Goal: Task Accomplishment & Management: Use online tool/utility

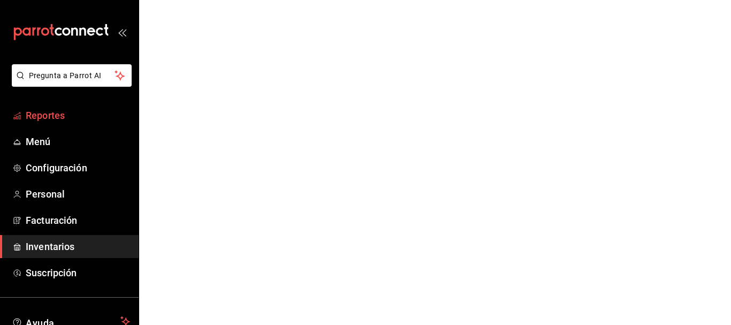
click at [33, 110] on span "Reportes" at bounding box center [78, 115] width 104 height 14
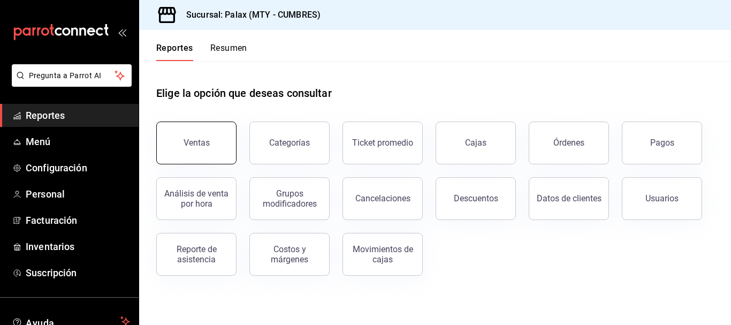
click at [199, 147] on div "Ventas" at bounding box center [197, 143] width 26 height 10
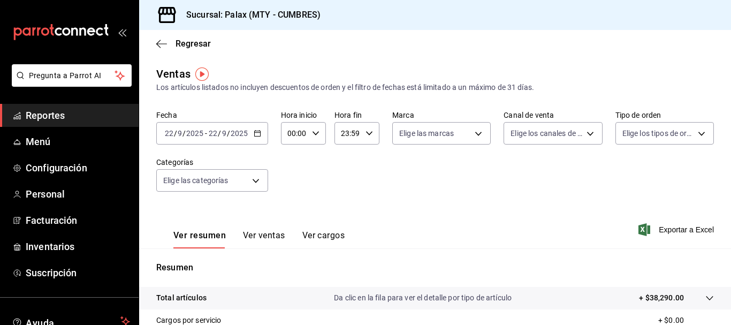
click at [471, 248] on div "Ver resumen Ver ventas Ver cargos Exportar a Excel" at bounding box center [435, 226] width 592 height 44
click at [259, 131] on 314 "button" at bounding box center [257, 133] width 6 height 6
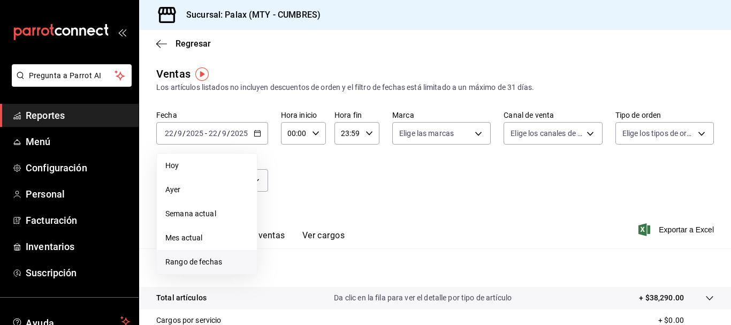
click at [227, 262] on span "Rango de fechas" at bounding box center [206, 261] width 83 height 11
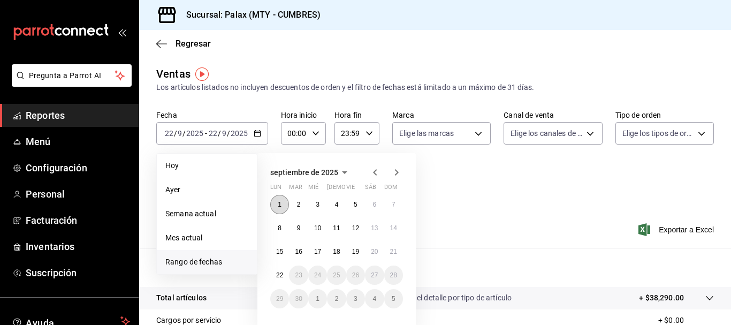
click at [278, 208] on button "1" at bounding box center [279, 204] width 19 height 19
click at [395, 256] on button "21" at bounding box center [393, 251] width 19 height 19
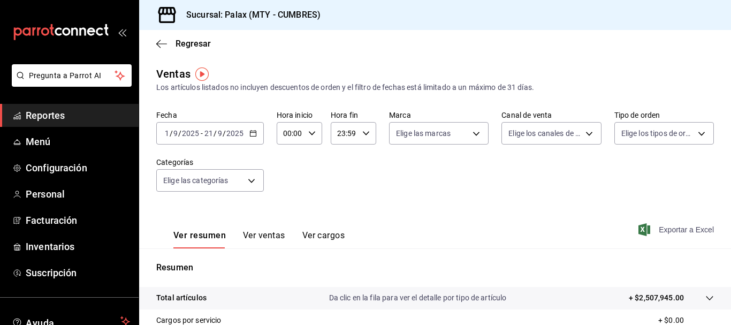
click at [680, 232] on span "Exportar a Excel" at bounding box center [677, 229] width 73 height 13
